Goal: Transaction & Acquisition: Purchase product/service

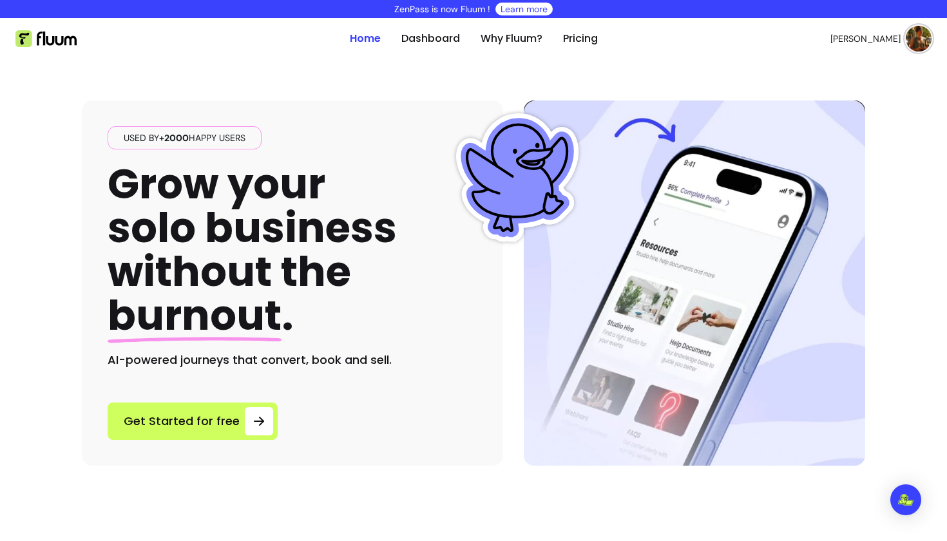
click at [915, 34] on img at bounding box center [919, 39] width 26 height 26
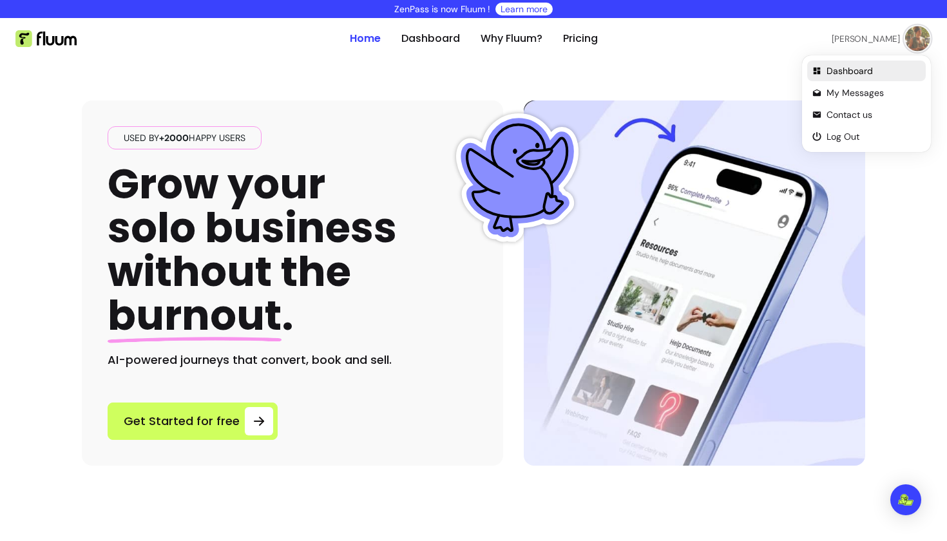
click at [855, 74] on span "Dashboard" at bounding box center [873, 70] width 94 height 13
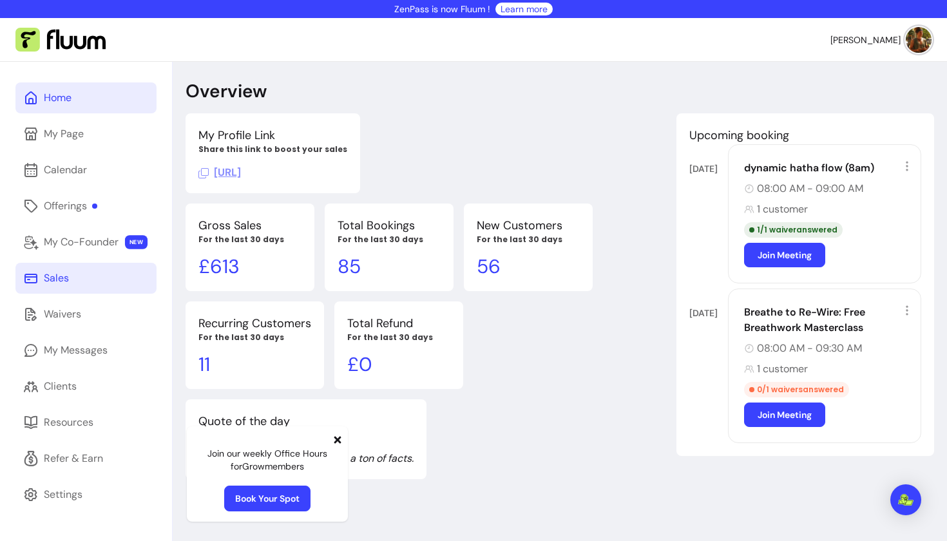
click at [62, 278] on div "Sales" at bounding box center [56, 278] width 25 height 15
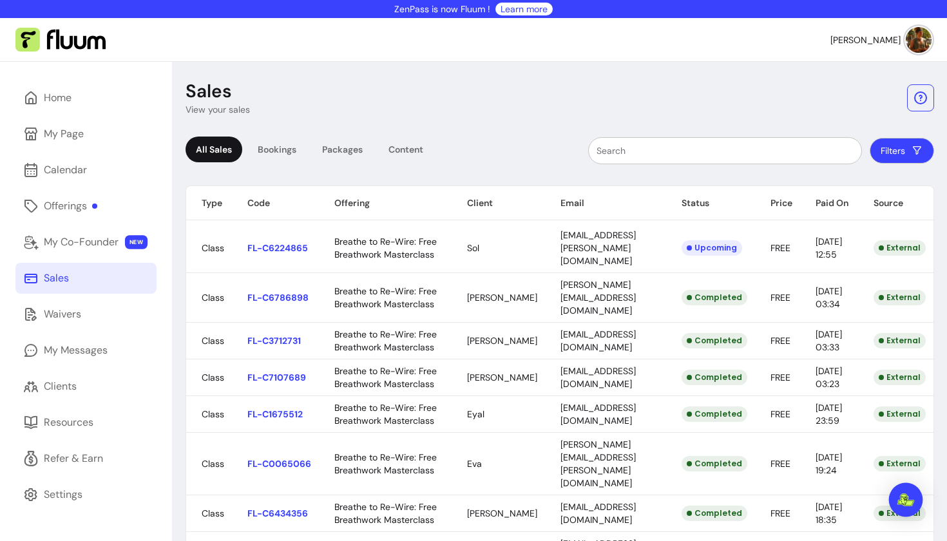
click at [900, 498] on img "Open Intercom Messenger" at bounding box center [905, 499] width 17 height 13
click at [69, 177] on div "Calendar" at bounding box center [65, 169] width 43 height 15
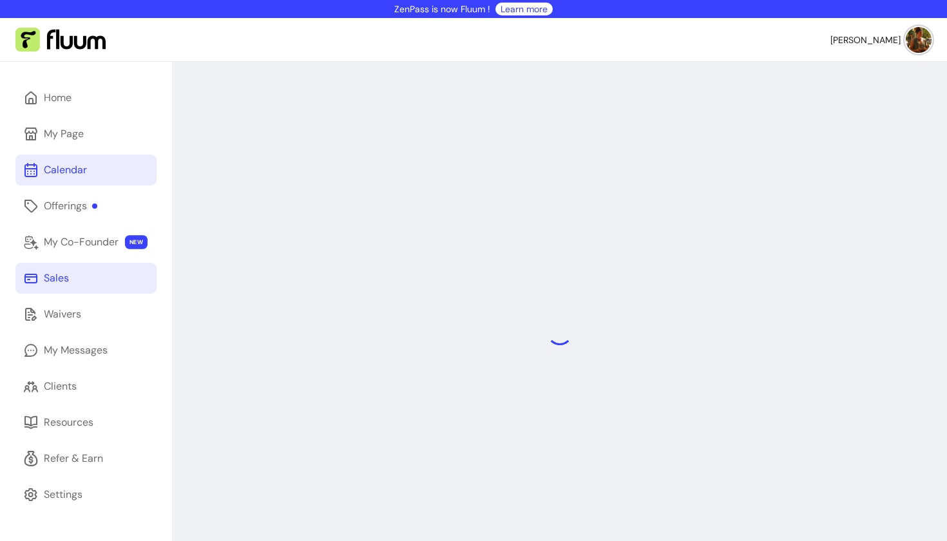
click at [62, 274] on div "Sales" at bounding box center [56, 278] width 25 height 15
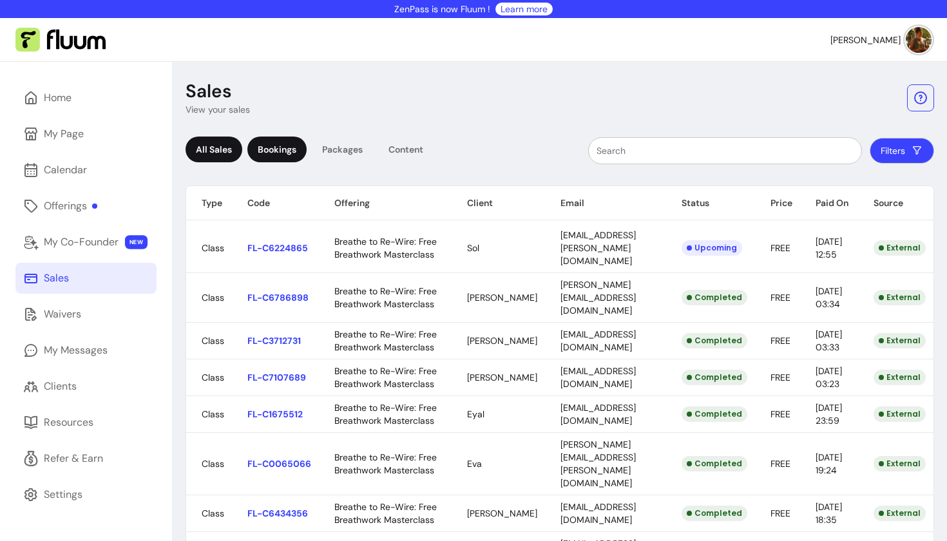
click at [273, 151] on div "Bookings" at bounding box center [276, 150] width 59 height 26
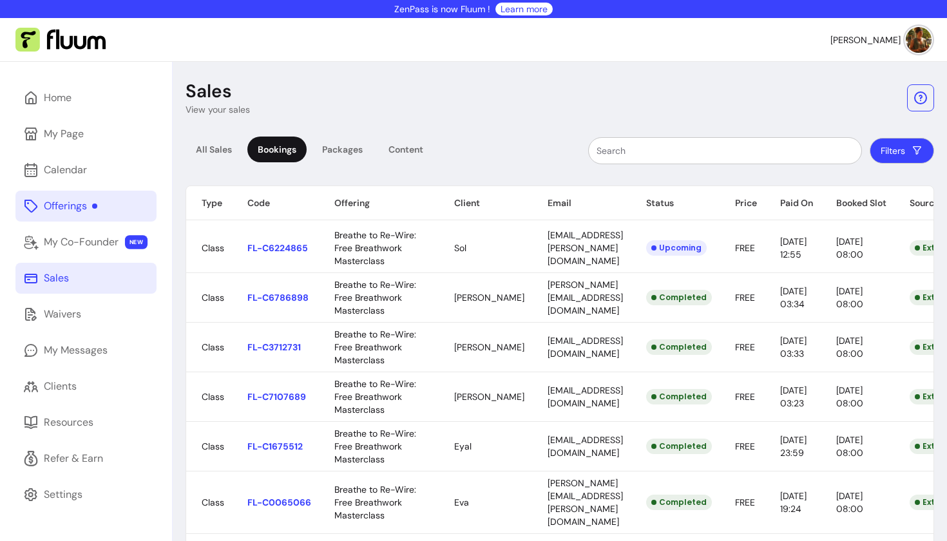
click at [106, 206] on link "Offerings" at bounding box center [85, 206] width 141 height 31
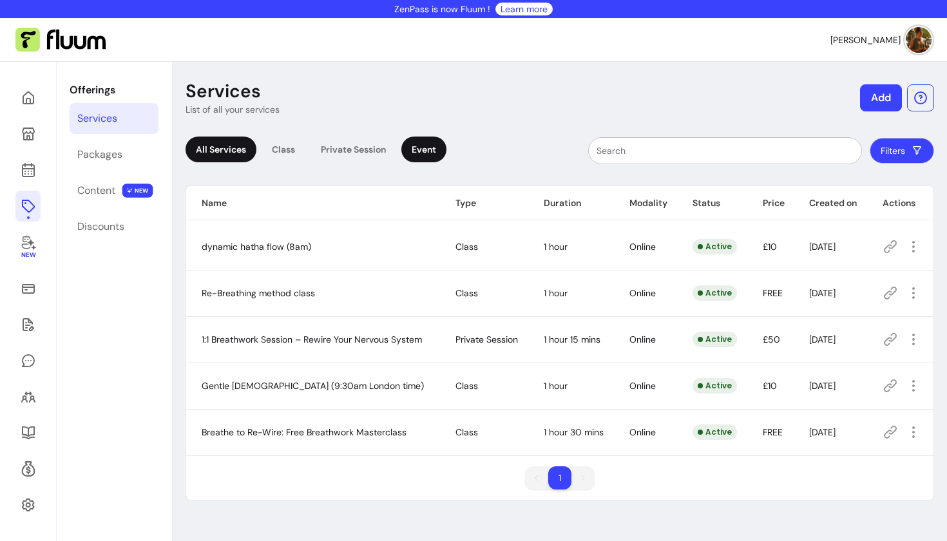
click at [422, 142] on div "Event" at bounding box center [423, 150] width 45 height 26
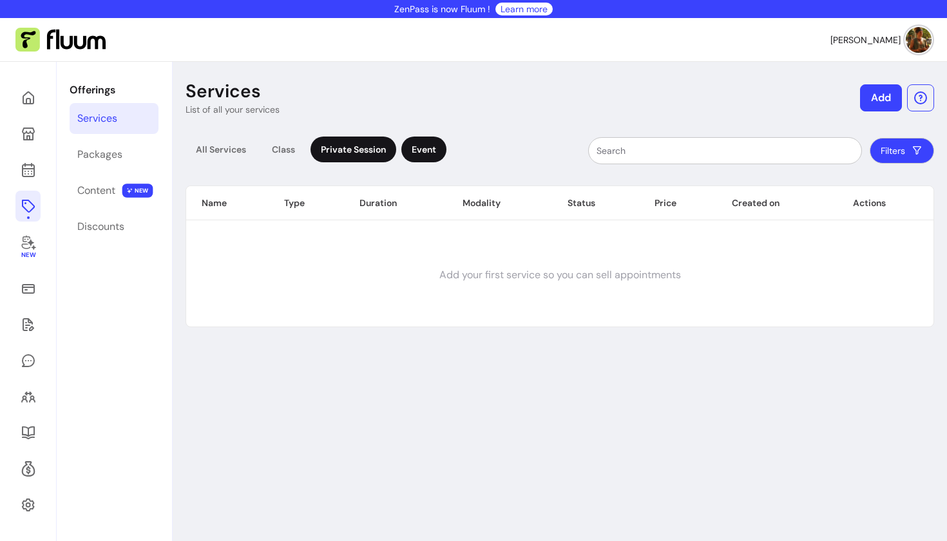
click at [356, 146] on div "Private Session" at bounding box center [353, 150] width 86 height 26
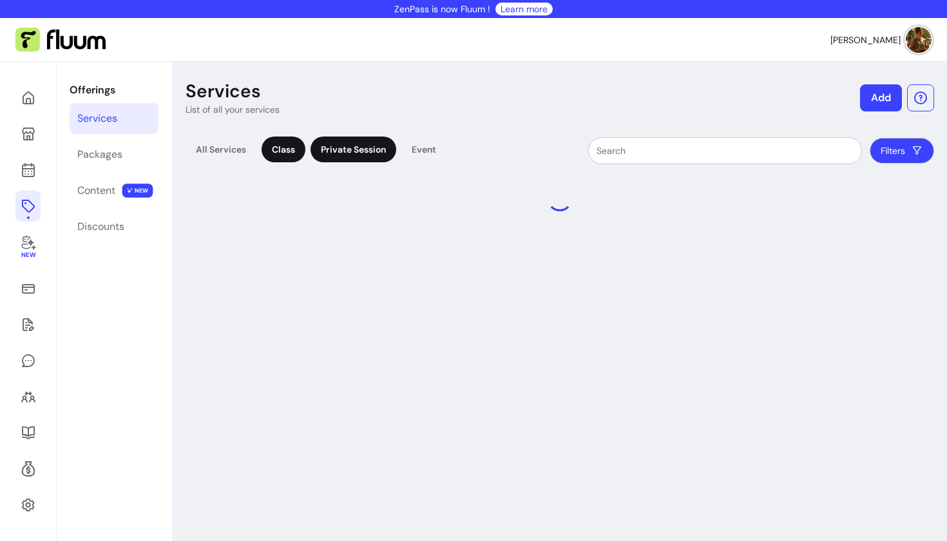
click at [288, 153] on div "Class" at bounding box center [284, 150] width 44 height 26
click at [214, 158] on div "All Services" at bounding box center [221, 150] width 71 height 26
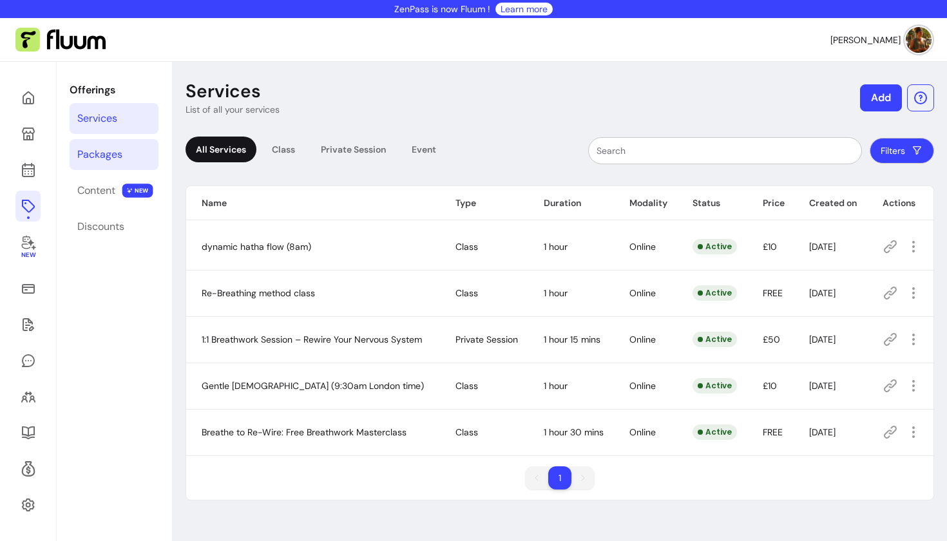
click at [129, 160] on link "Packages" at bounding box center [114, 154] width 89 height 31
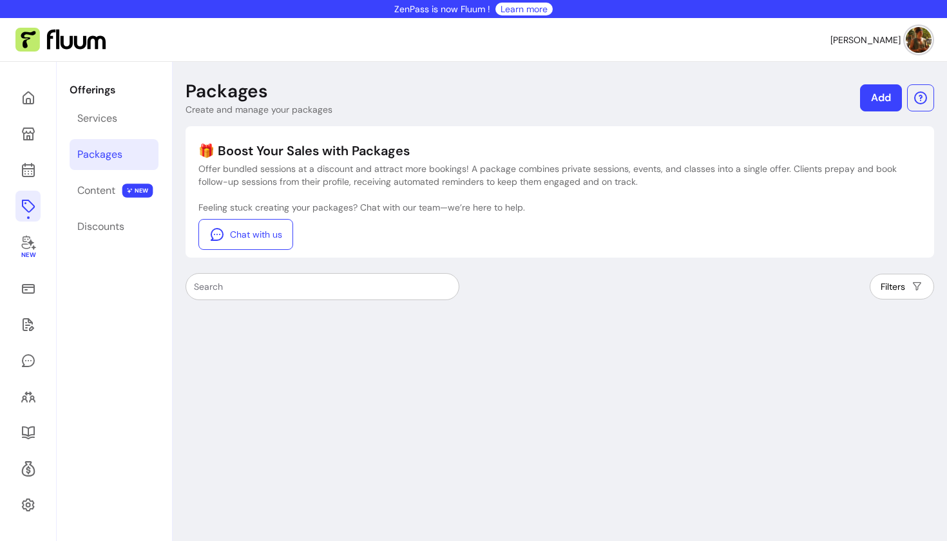
click at [126, 151] on link "Packages" at bounding box center [114, 154] width 89 height 31
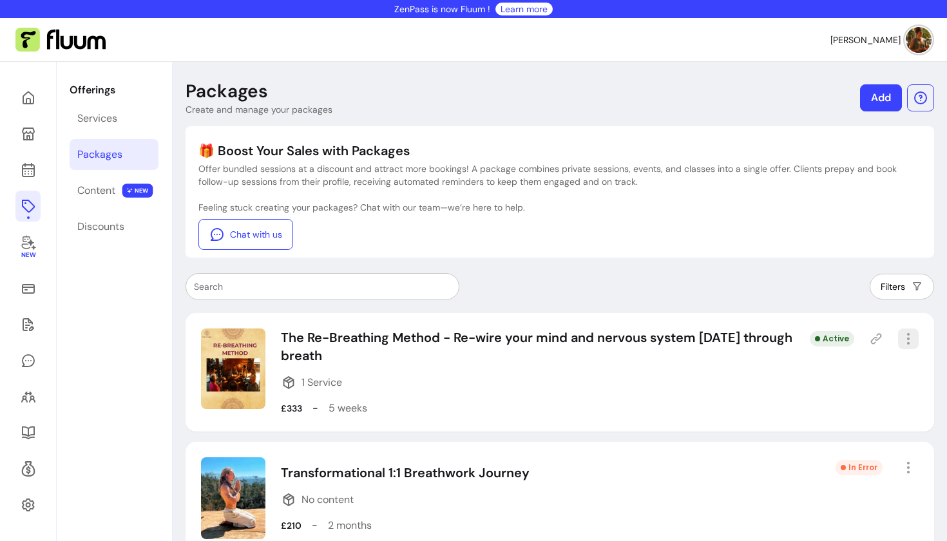
click at [910, 338] on icon "button" at bounding box center [907, 338] width 15 height 15
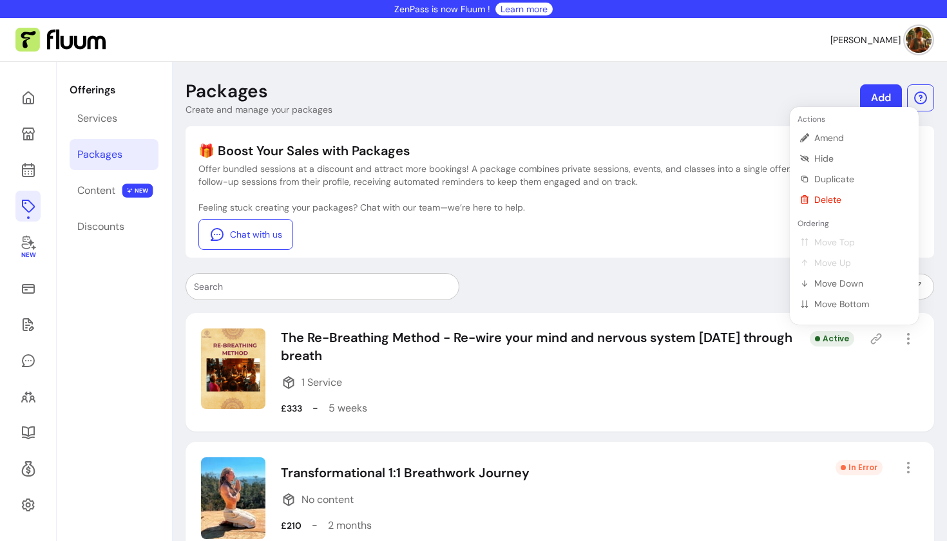
click at [734, 226] on div "Feeling stuck creating your packages? Chat with our team—we’re here to help. Ch…" at bounding box center [559, 225] width 723 height 49
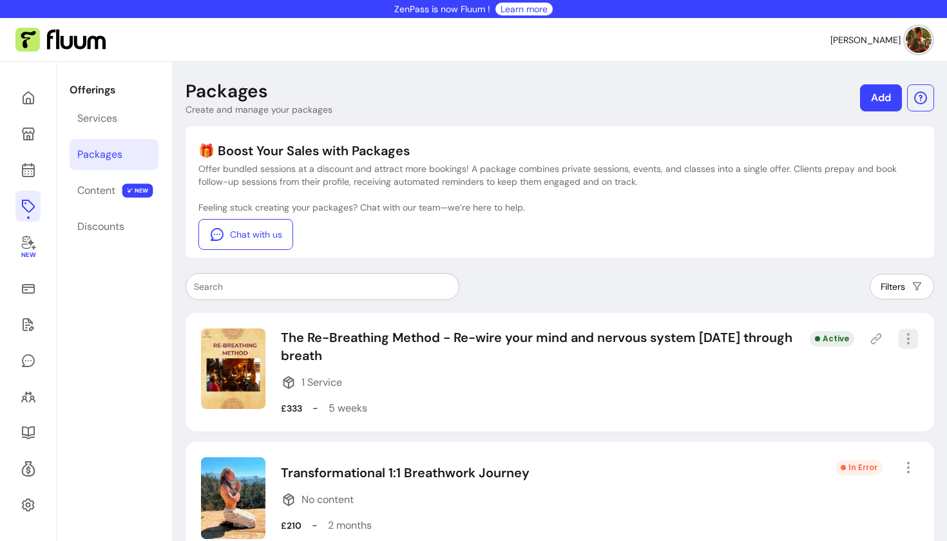
click at [900, 339] on button "button" at bounding box center [908, 339] width 20 height 20
click at [770, 215] on div "Feeling stuck creating your packages? Chat with our team—we’re here to help. Ch…" at bounding box center [559, 225] width 723 height 49
click at [30, 428] on icon at bounding box center [27, 432] width 13 height 13
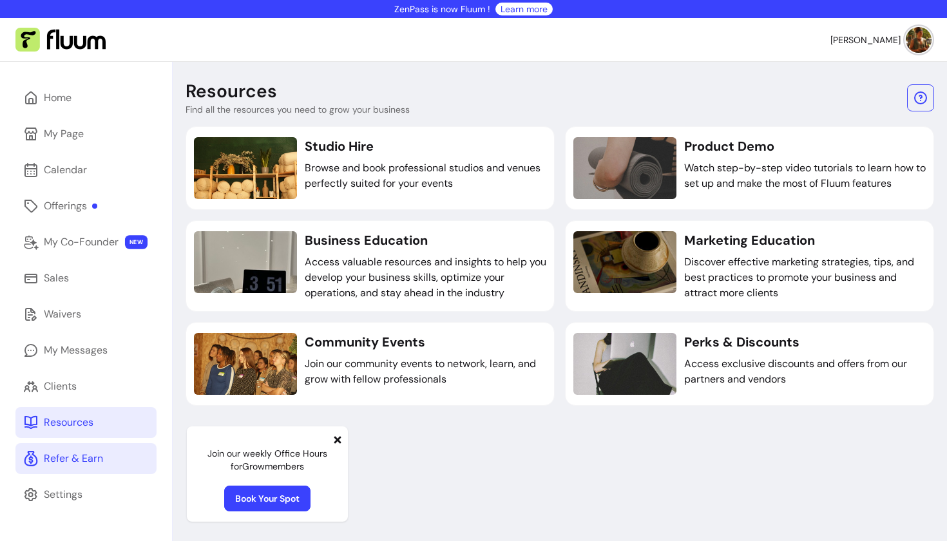
click at [58, 465] on div "Refer & Earn" at bounding box center [73, 458] width 59 height 15
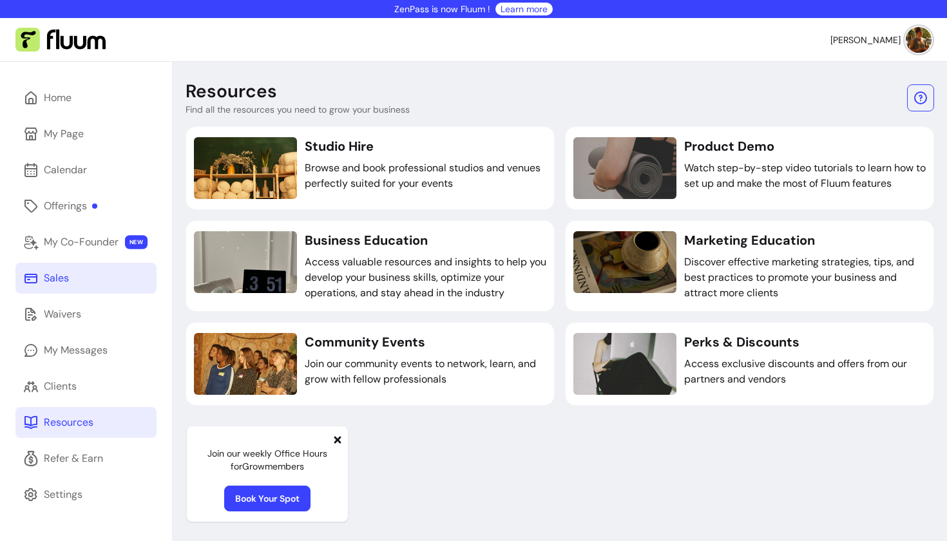
click at [50, 274] on div "Sales" at bounding box center [56, 278] width 25 height 15
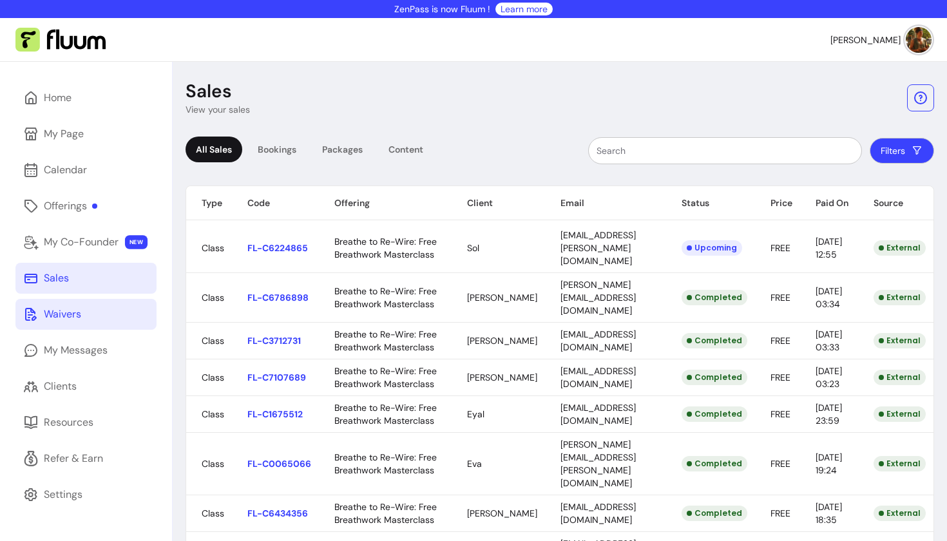
click at [80, 319] on div "Waivers" at bounding box center [62, 314] width 37 height 15
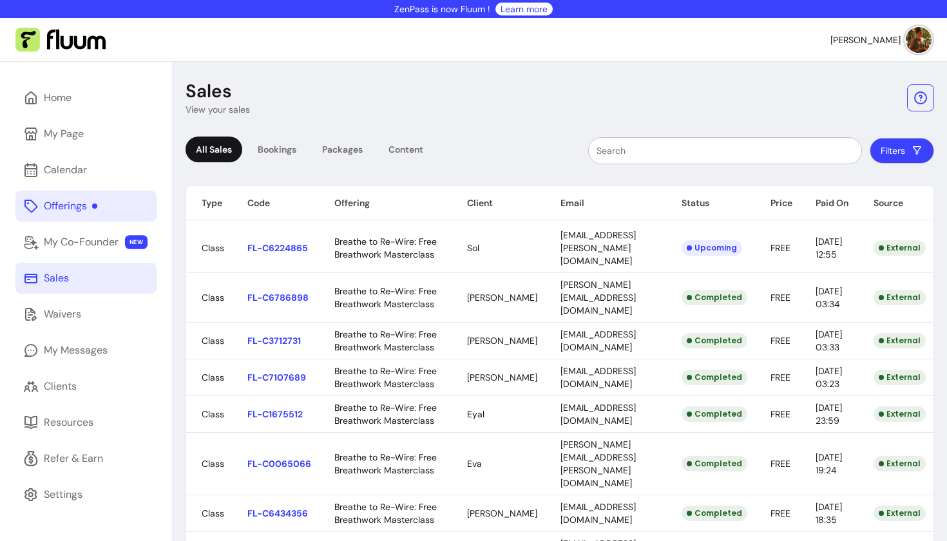
click at [70, 200] on div "Offerings" at bounding box center [70, 205] width 53 height 15
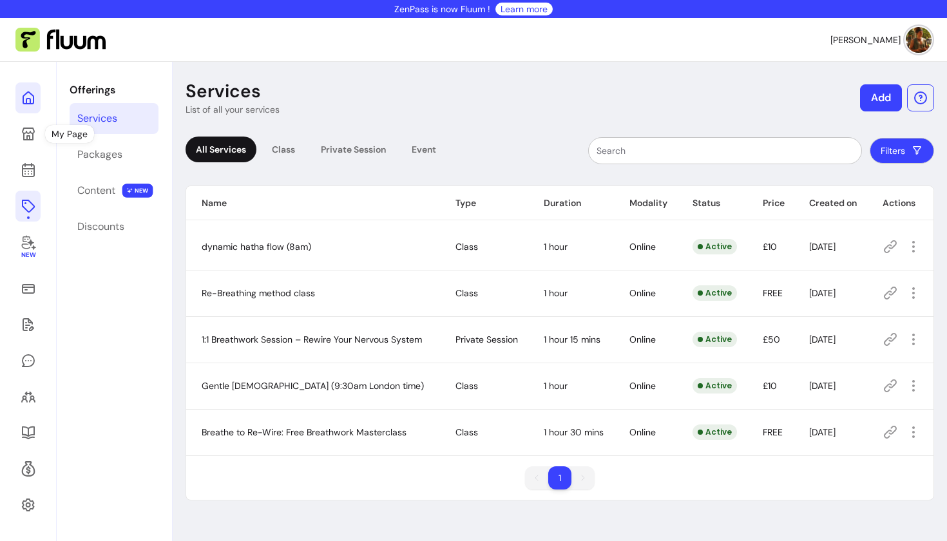
click at [28, 113] on link at bounding box center [27, 97] width 25 height 31
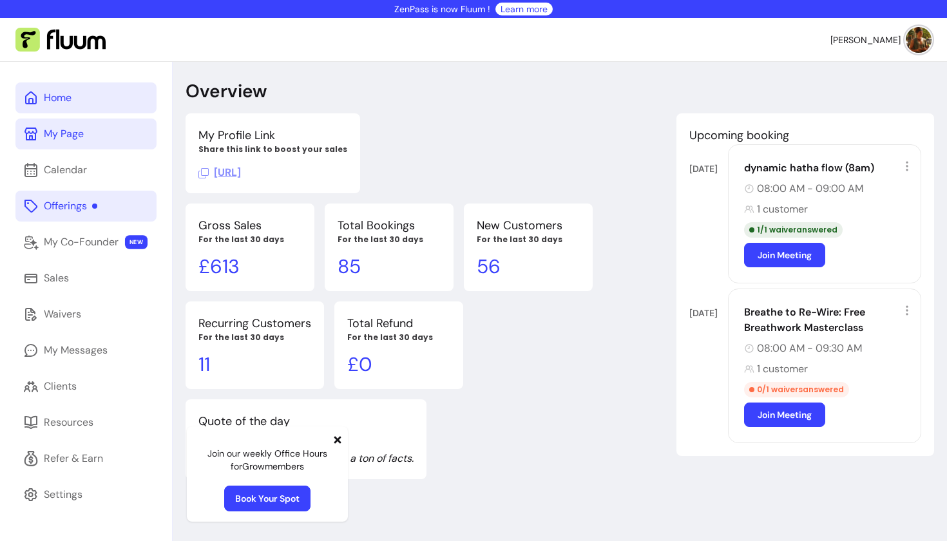
click at [25, 135] on icon at bounding box center [30, 133] width 15 height 15
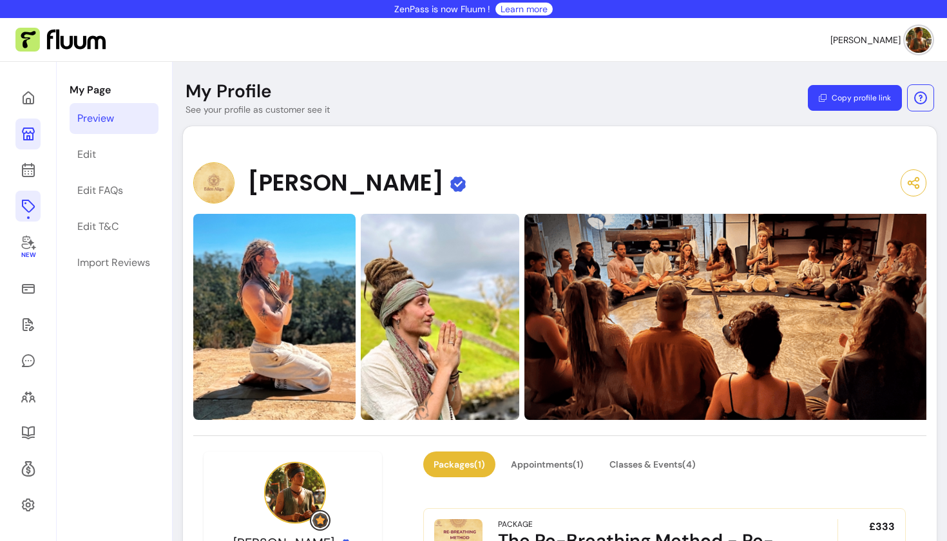
click at [910, 40] on img at bounding box center [919, 40] width 26 height 26
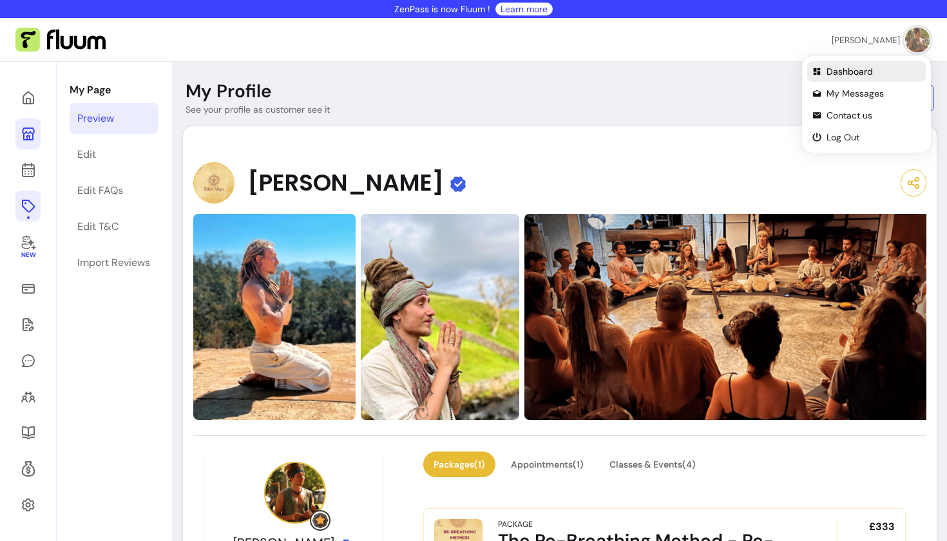
click at [832, 68] on span "Dashboard" at bounding box center [873, 71] width 94 height 13
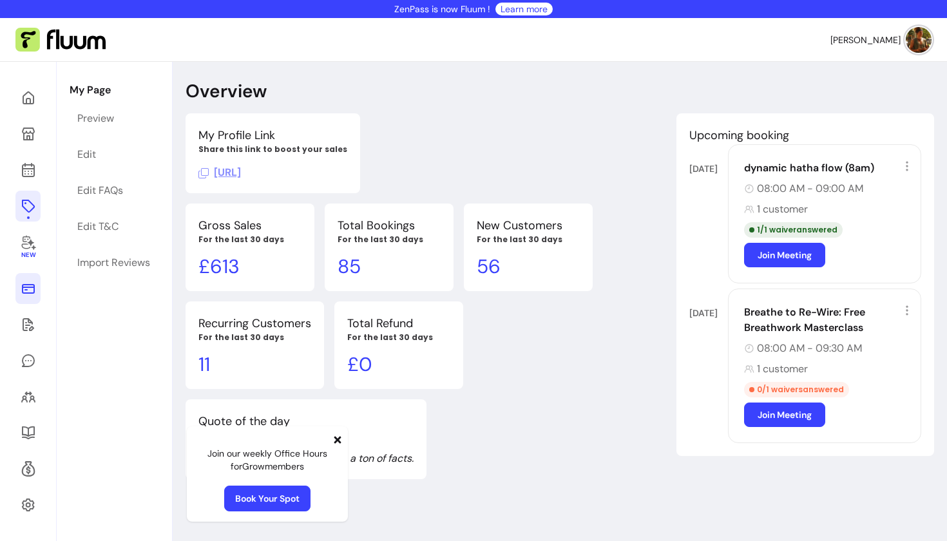
click at [26, 286] on icon at bounding box center [28, 288] width 15 height 15
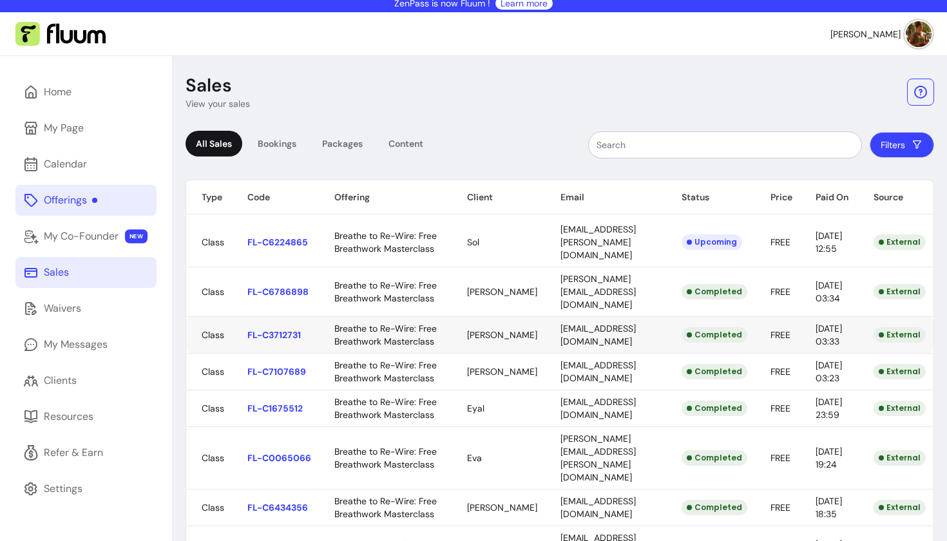
scroll to position [14, 0]
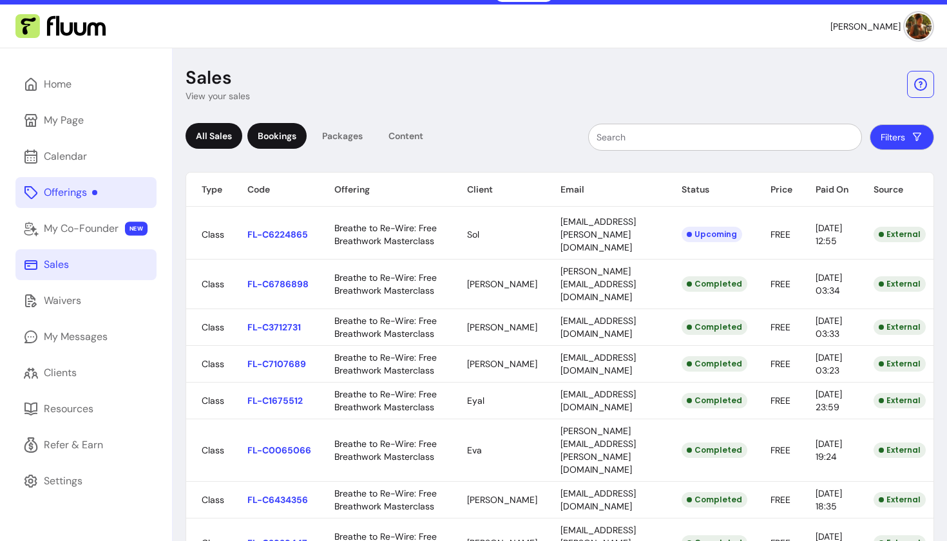
click at [281, 135] on div "Bookings" at bounding box center [276, 136] width 59 height 26
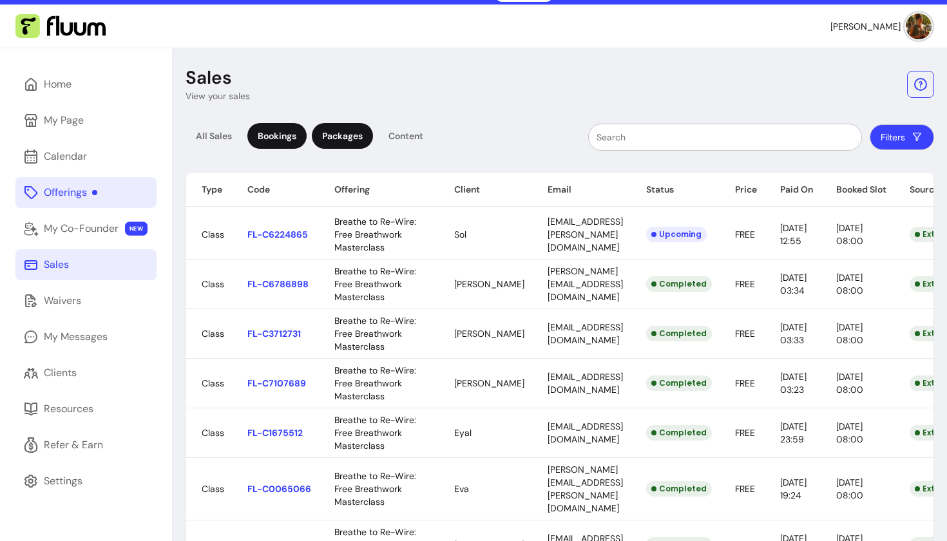
click at [344, 141] on div "Packages" at bounding box center [342, 136] width 61 height 26
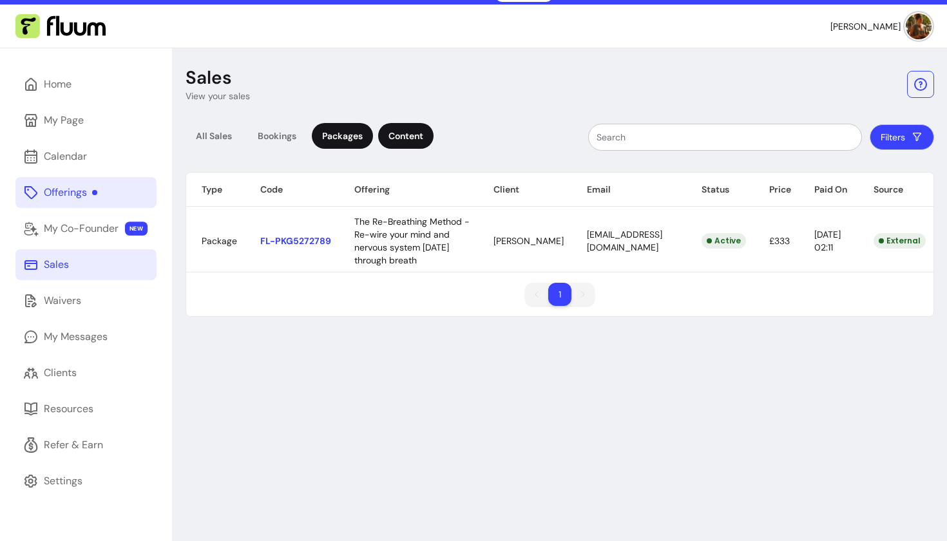
click at [400, 141] on div "Content" at bounding box center [405, 136] width 55 height 26
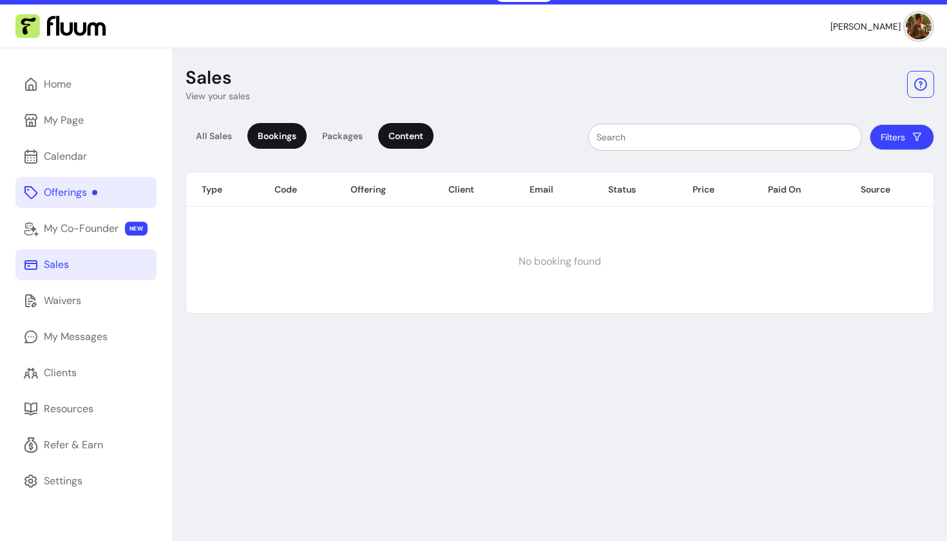
click at [286, 140] on div "Bookings" at bounding box center [276, 136] width 59 height 26
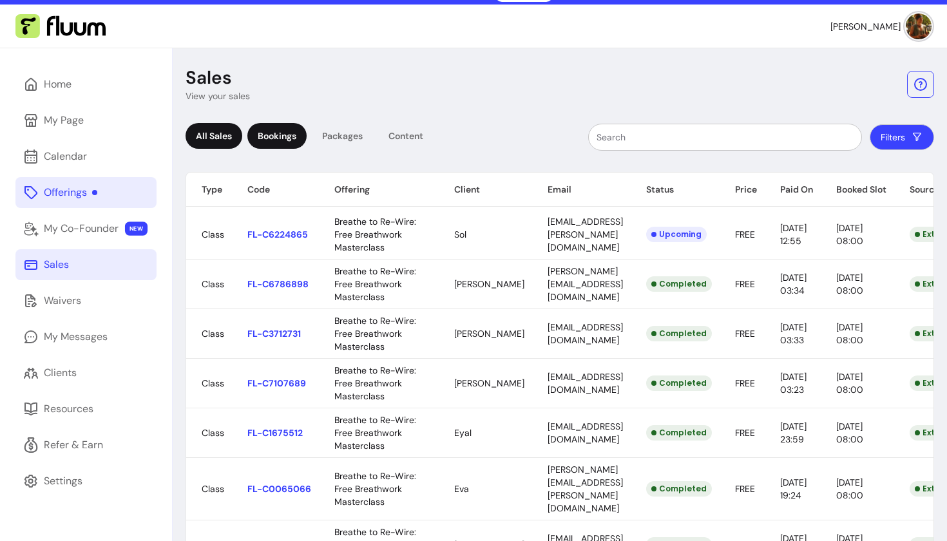
click at [231, 138] on div "All Sales" at bounding box center [214, 136] width 57 height 26
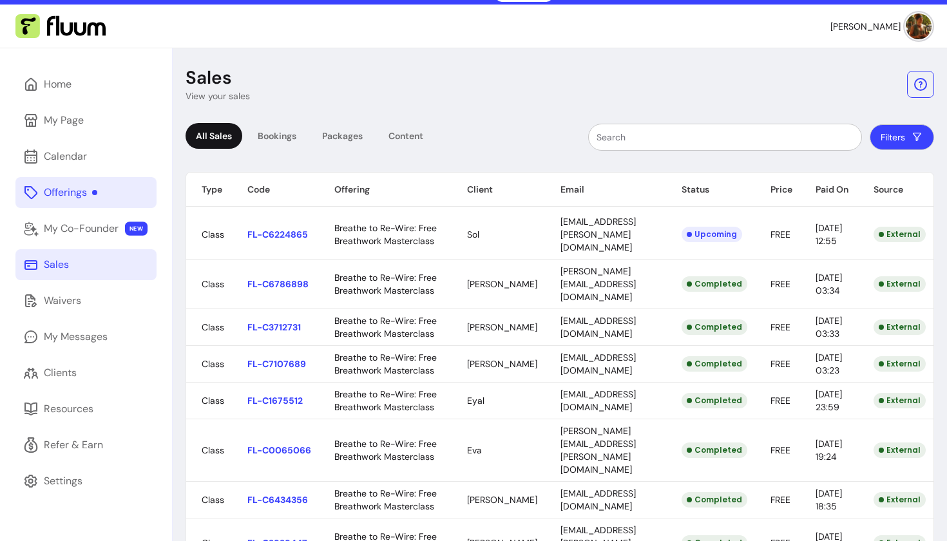
click at [91, 196] on div "Offerings" at bounding box center [70, 192] width 53 height 15
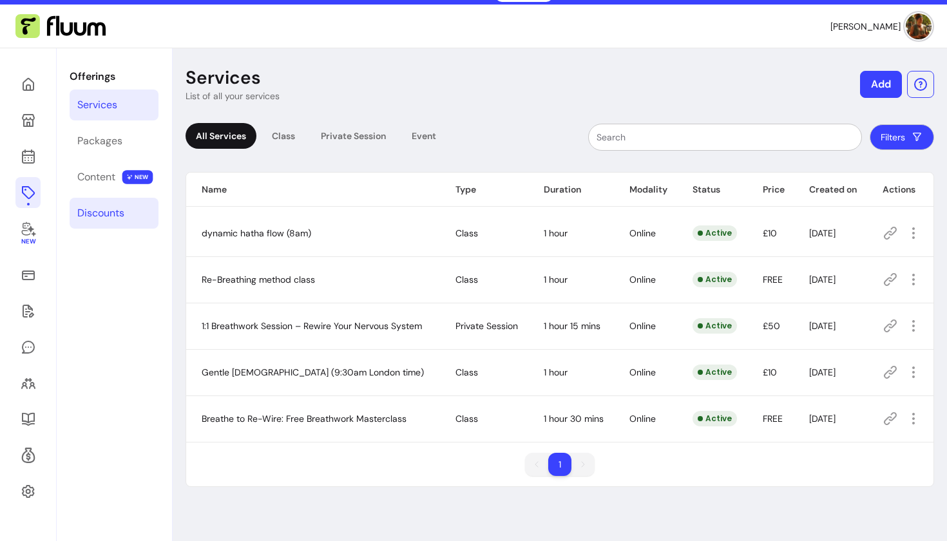
click at [95, 213] on div "Discounts" at bounding box center [100, 212] width 47 height 15
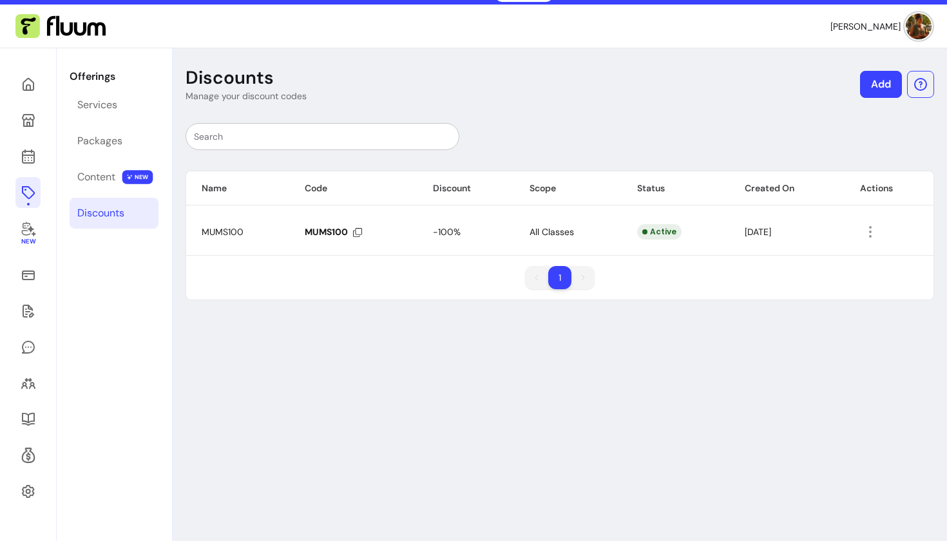
click at [881, 88] on link "Add" at bounding box center [881, 84] width 42 height 27
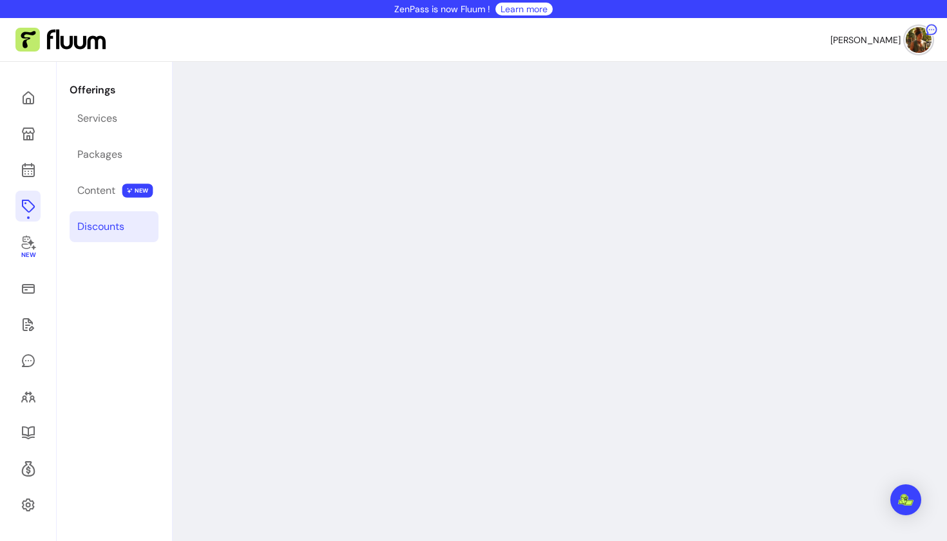
select select "****"
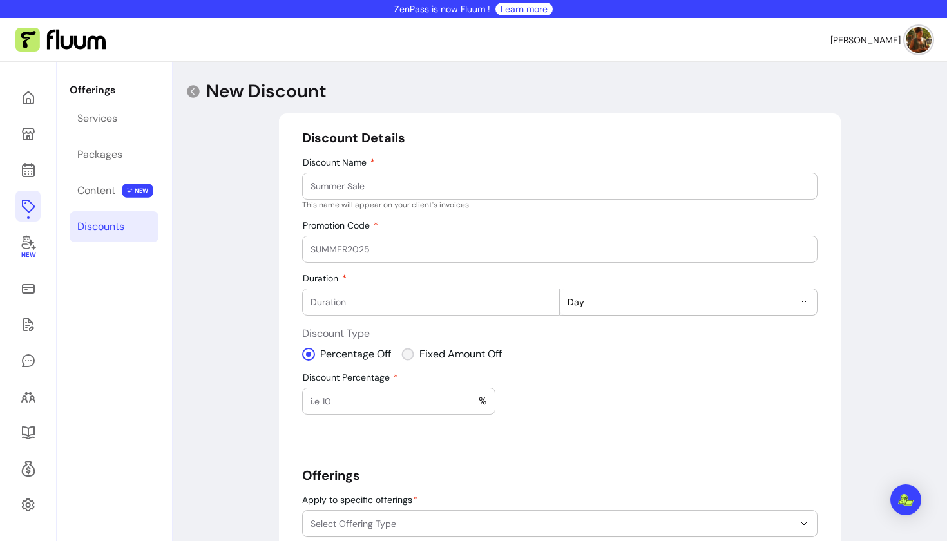
select select "***"
click at [367, 399] on input "Amount Off" at bounding box center [350, 401] width 80 height 13
type input "298"
click at [385, 251] on input "Promotion Code" at bounding box center [559, 249] width 499 height 13
click at [397, 190] on input "Discount Name" at bounding box center [559, 186] width 499 height 13
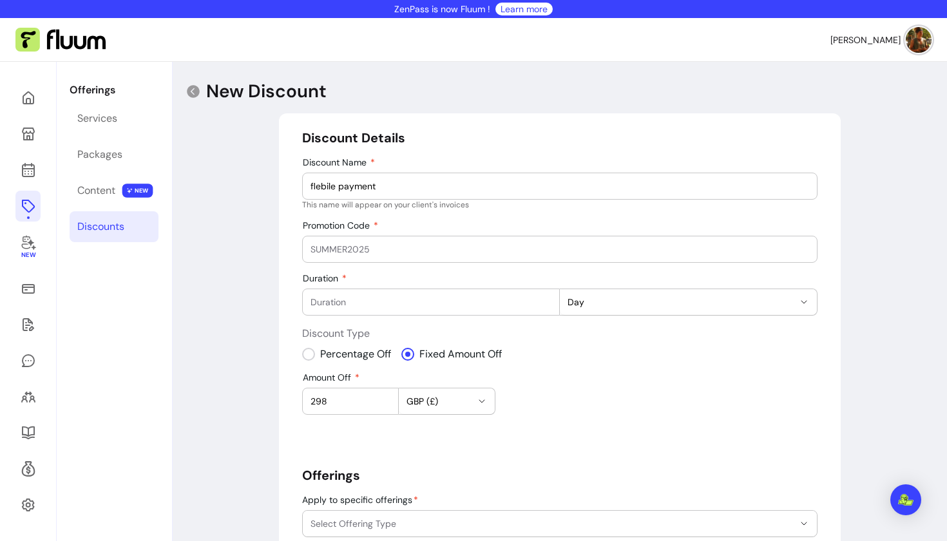
type input "flebile payment"
click at [354, 249] on input "Promotion Code" at bounding box center [559, 249] width 499 height 13
type input "REBREATH35"
click at [361, 304] on input "Duration" at bounding box center [430, 302] width 241 height 13
click at [789, 300] on span "Day" at bounding box center [680, 302] width 226 height 13
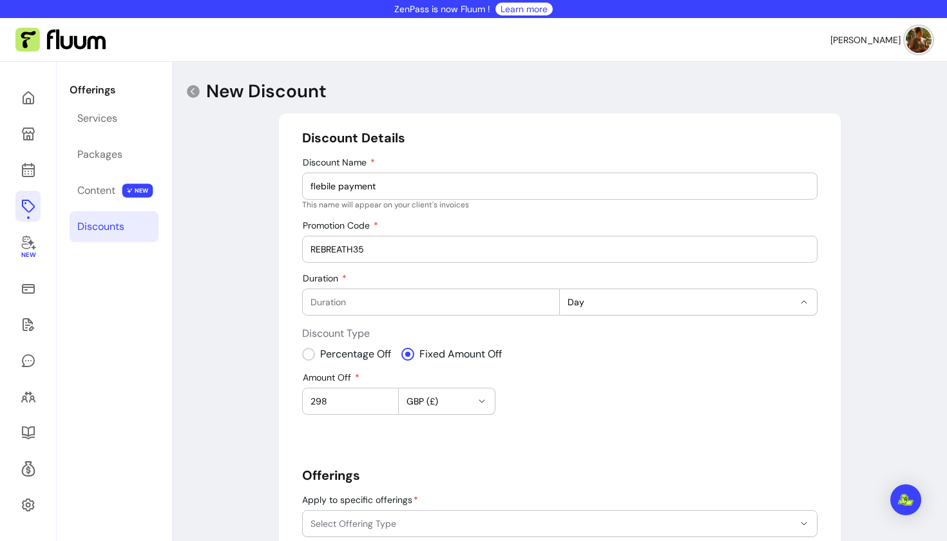
click at [832, 303] on div "**********" at bounding box center [560, 412] width 562 height 598
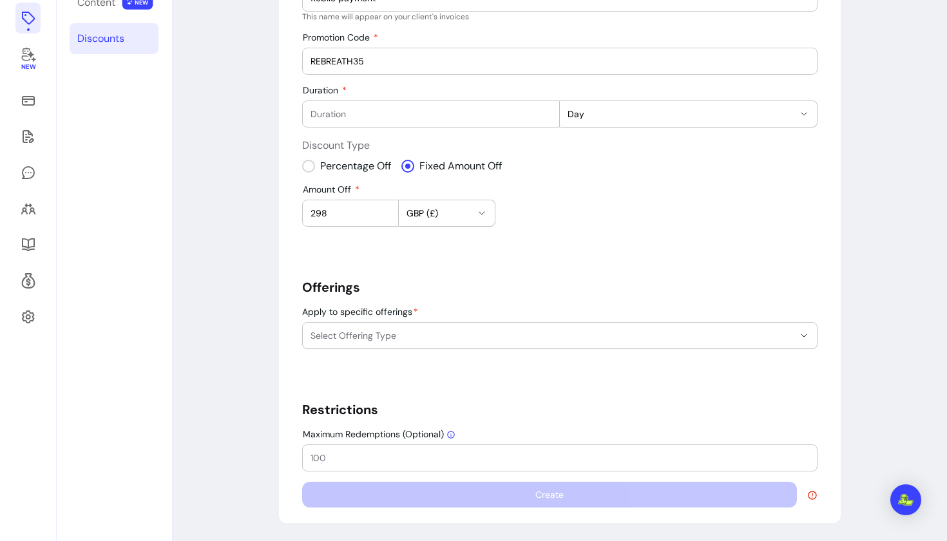
scroll to position [188, 0]
click at [705, 329] on span "Select Offering Type" at bounding box center [551, 335] width 483 height 13
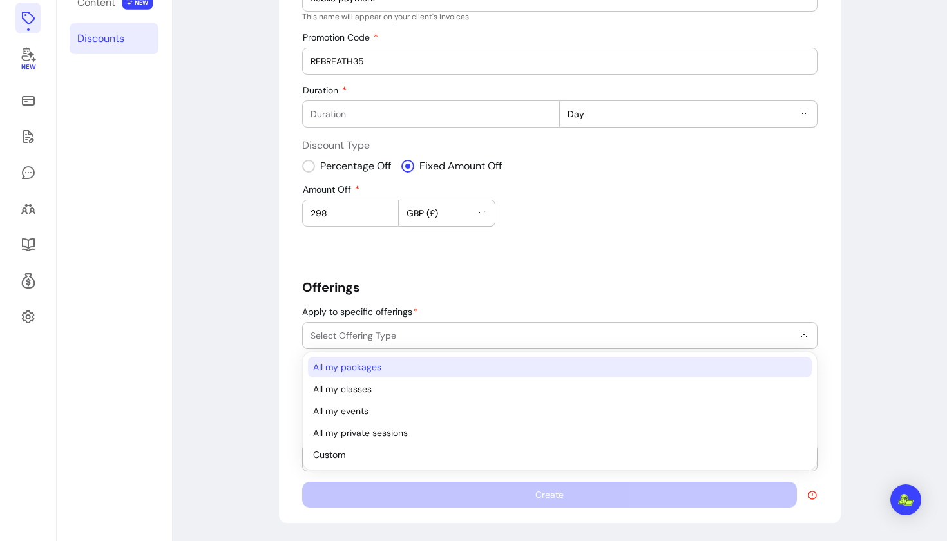
click at [377, 368] on span "All my packages" at bounding box center [553, 367] width 481 height 13
select select "********"
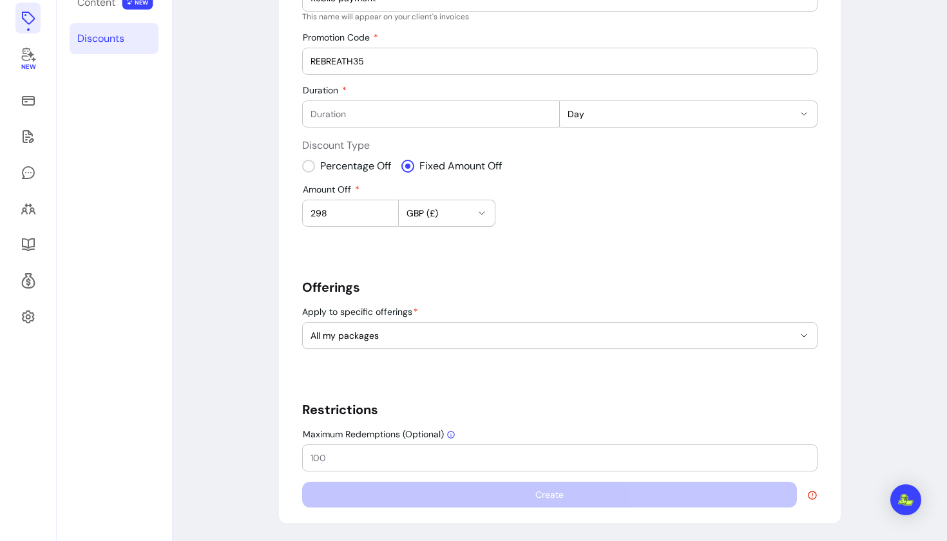
click at [511, 281] on h5 "Offerings" at bounding box center [559, 287] width 515 height 18
click at [464, 459] on input "Maximum Redemptions (Optional)" at bounding box center [559, 458] width 499 height 13
type input "5"
click at [658, 397] on div "**********" at bounding box center [559, 224] width 515 height 567
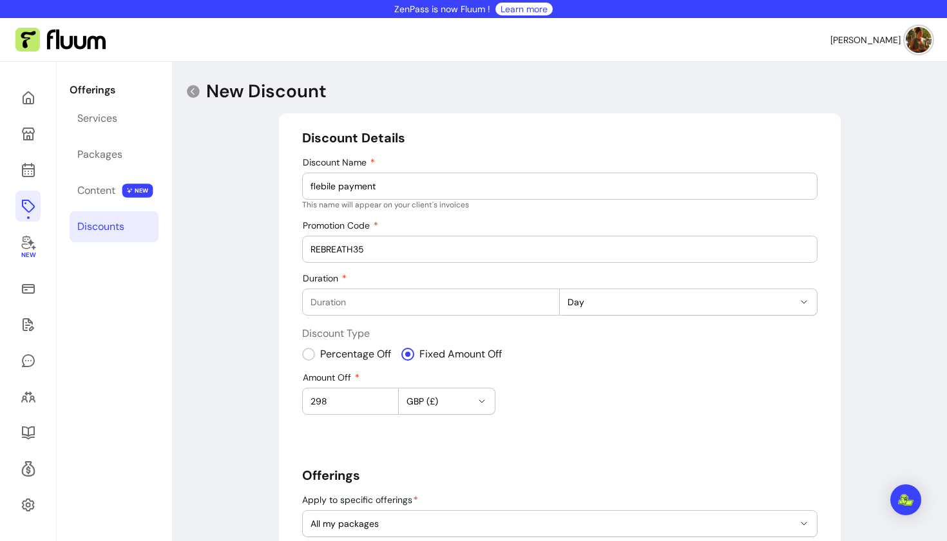
scroll to position [0, 0]
click at [323, 184] on input "flebile payment" at bounding box center [559, 186] width 499 height 13
click at [336, 184] on input "flexibile payment" at bounding box center [559, 186] width 499 height 13
type input "flexible payment"
click at [577, 410] on div "Amount Off 298 GBP (£)" at bounding box center [559, 393] width 515 height 43
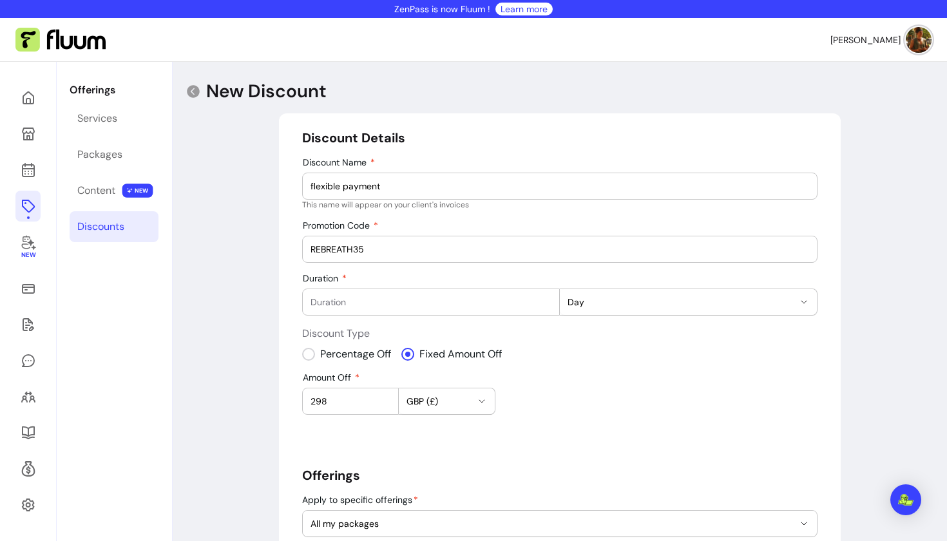
click at [374, 298] on input "Duration" at bounding box center [430, 302] width 241 height 13
type input "600"
click at [561, 389] on div "Amount Off 298 GBP (£)" at bounding box center [559, 393] width 515 height 43
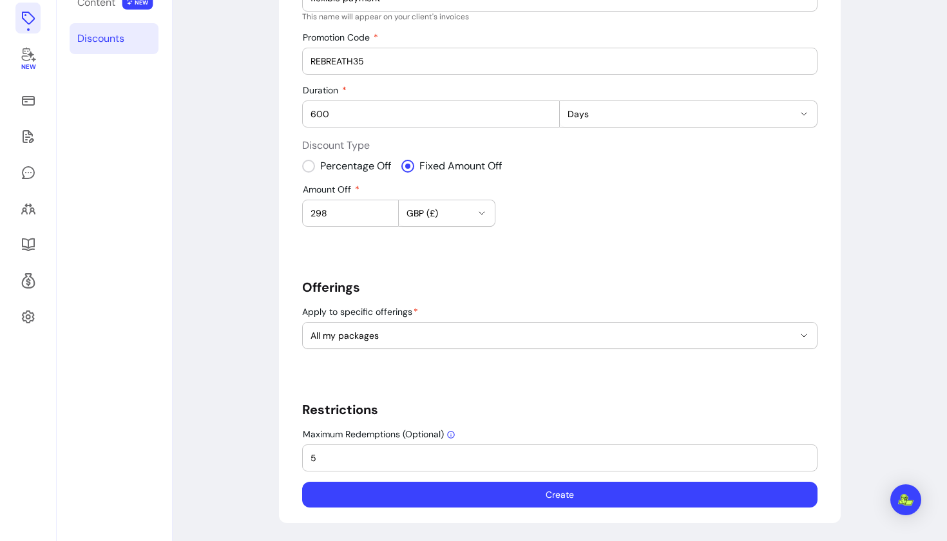
scroll to position [188, 0]
click at [529, 498] on button "Create" at bounding box center [560, 494] width 500 height 25
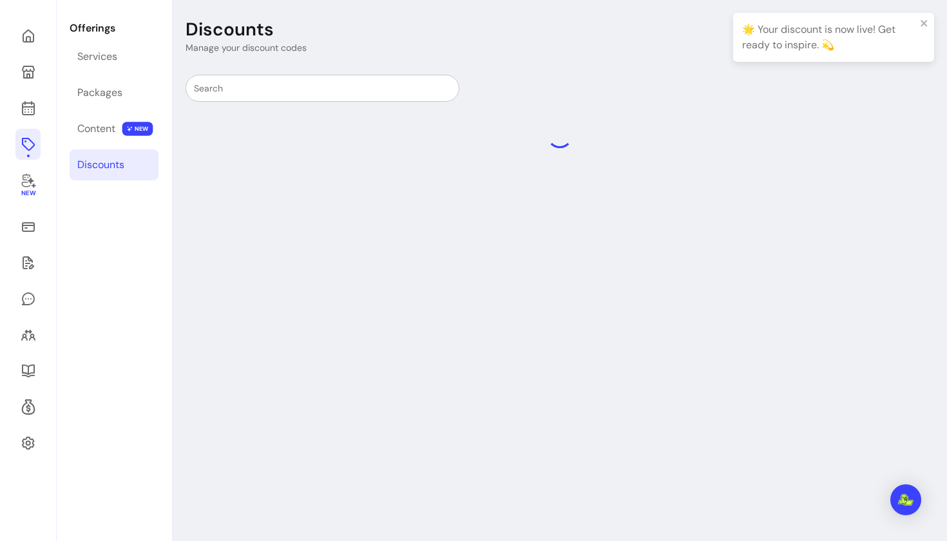
scroll to position [62, 0]
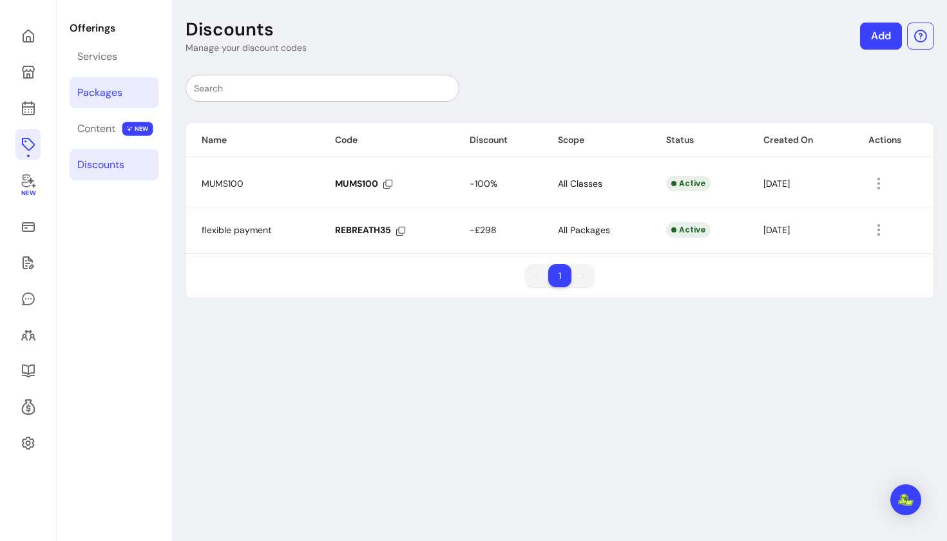
click at [115, 90] on div "Packages" at bounding box center [99, 92] width 45 height 15
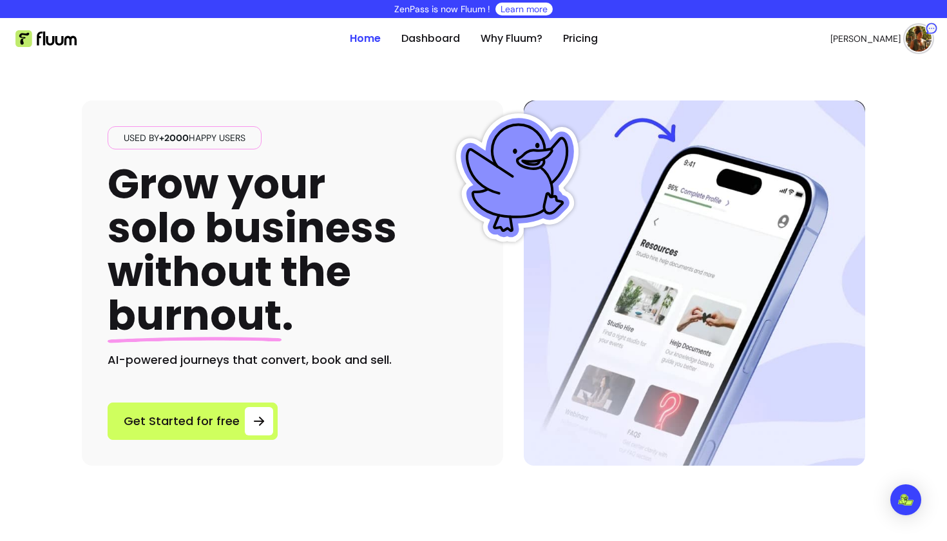
click at [917, 40] on img at bounding box center [919, 39] width 26 height 26
click at [841, 138] on span "Log Out" at bounding box center [873, 136] width 94 height 13
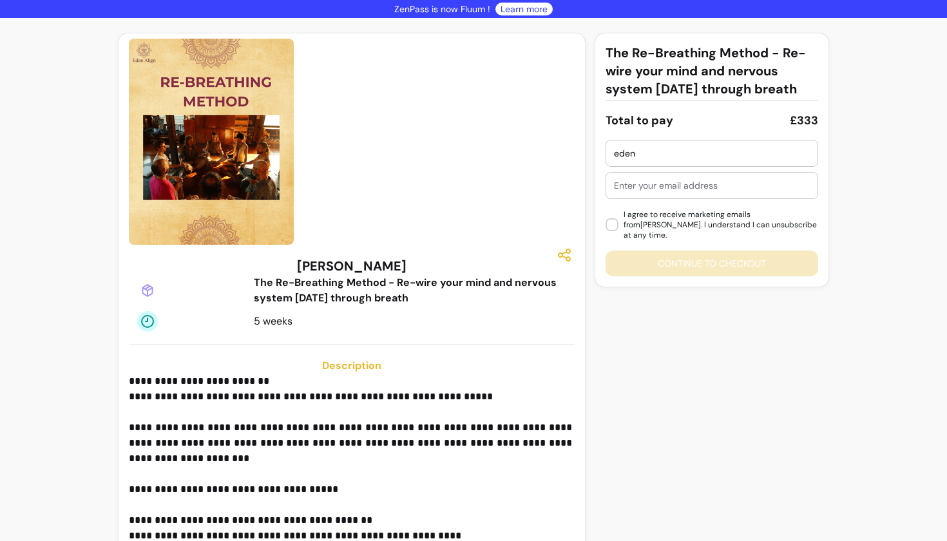
type input "eden"
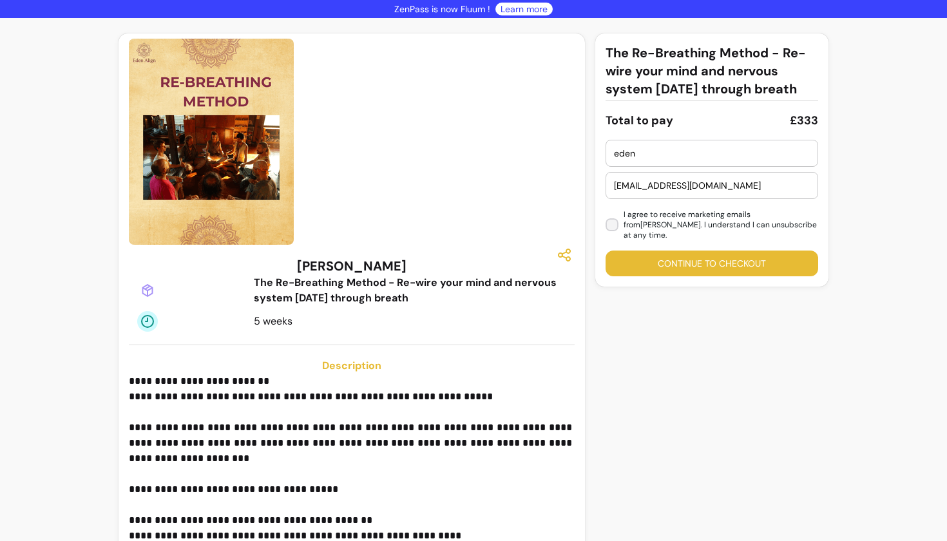
type input "edenmaitland1@gmail.com"
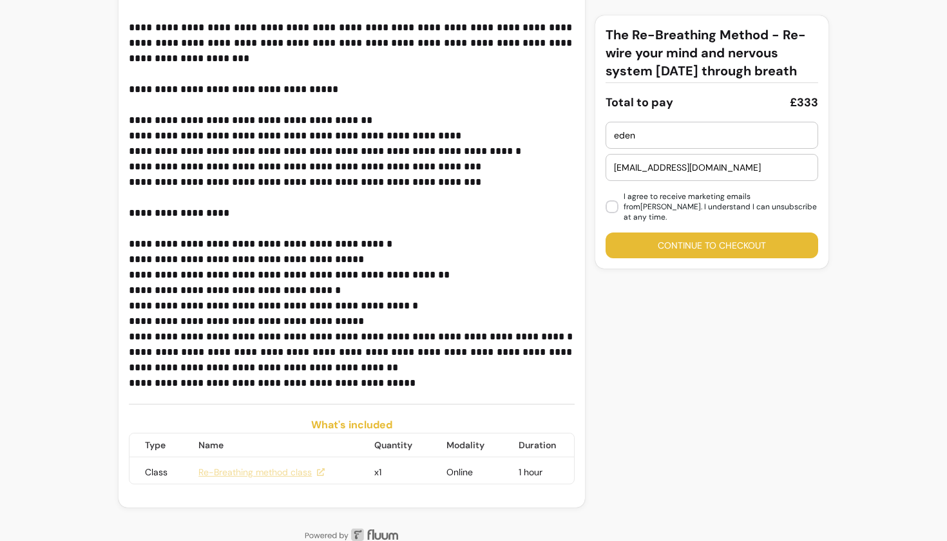
scroll to position [403, 0]
click at [658, 256] on button "Continue to checkout" at bounding box center [712, 245] width 206 height 25
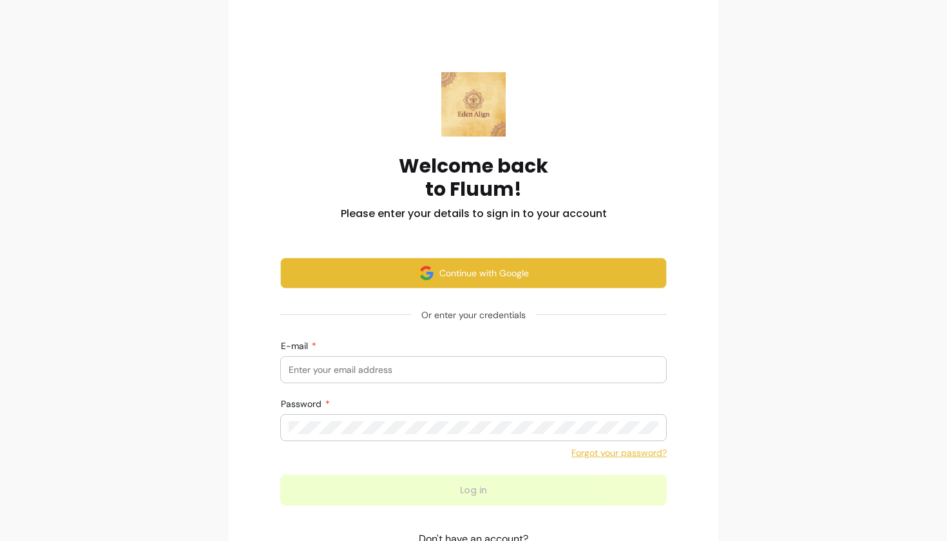
scroll to position [58, 0]
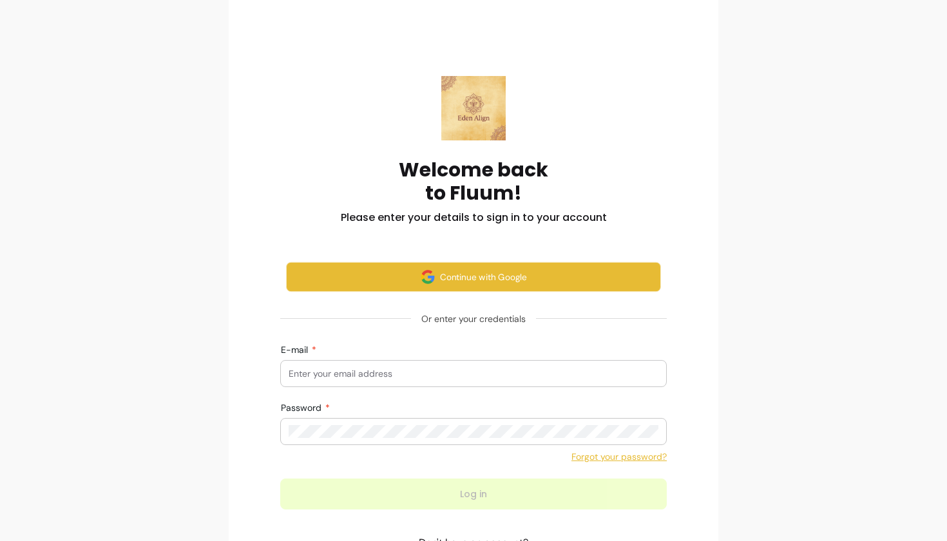
click at [522, 279] on button "Continue with Google" at bounding box center [473, 277] width 375 height 30
